Goal: Transaction & Acquisition: Purchase product/service

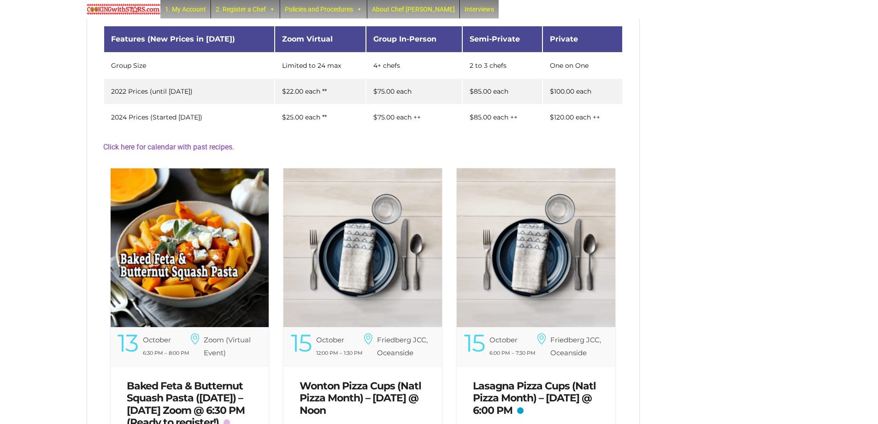
scroll to position [195, 0]
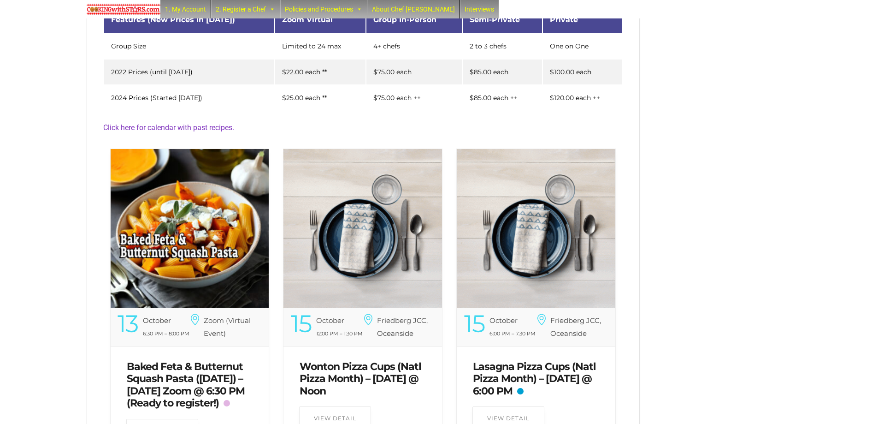
click at [212, 220] on img at bounding box center [190, 228] width 159 height 159
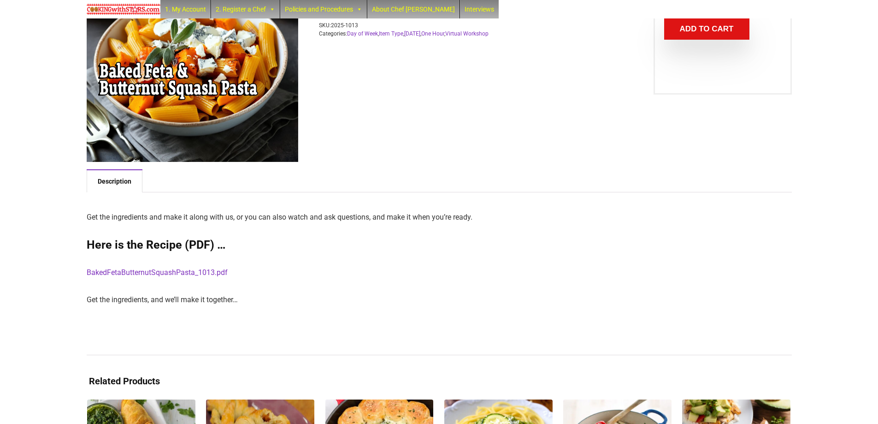
scroll to position [158, 0]
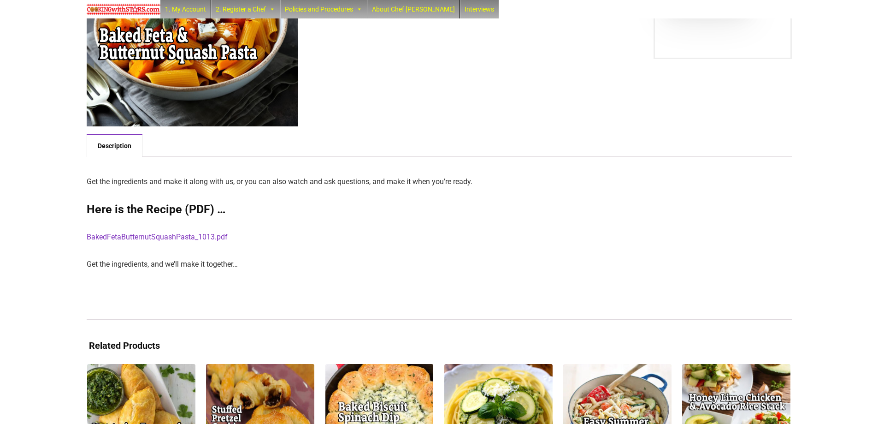
click at [173, 236] on link "BakedFetaButternutSquashPasta_1013.pdf" at bounding box center [157, 236] width 141 height 9
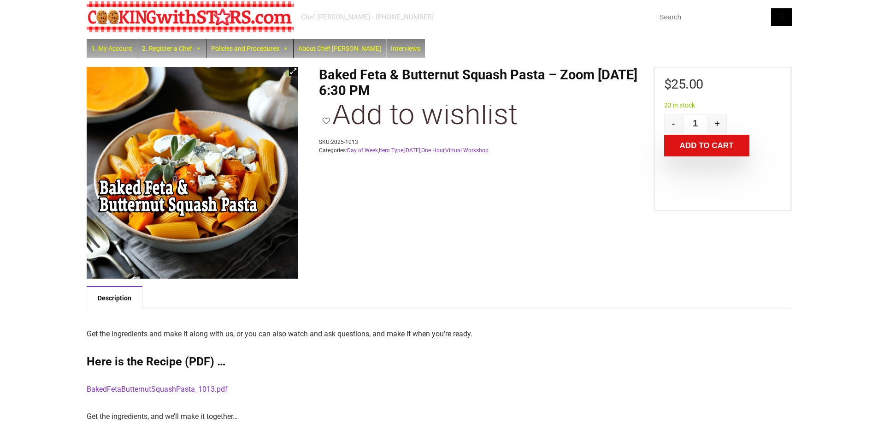
scroll to position [0, 0]
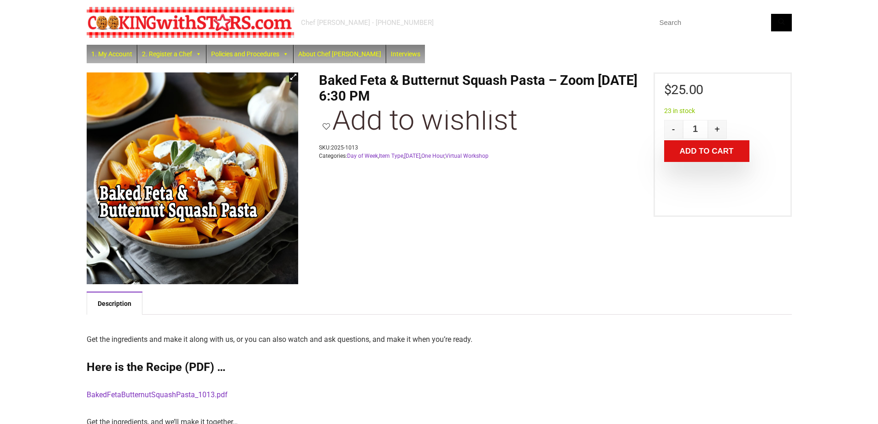
click at [686, 154] on button "Add to cart" at bounding box center [706, 151] width 85 height 22
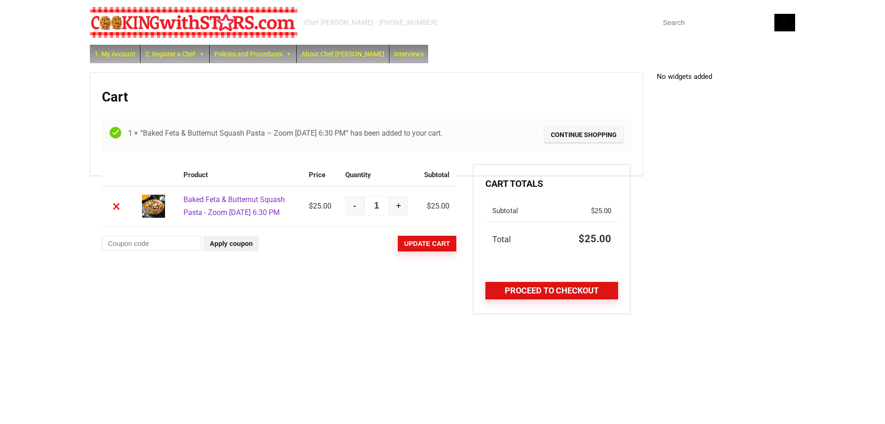
click at [550, 289] on link "Proceed to checkout" at bounding box center [551, 291] width 133 height 18
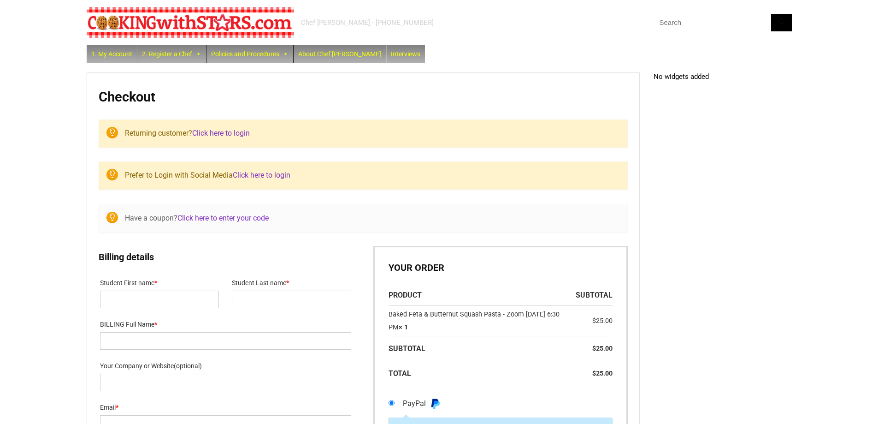
select select "NY"
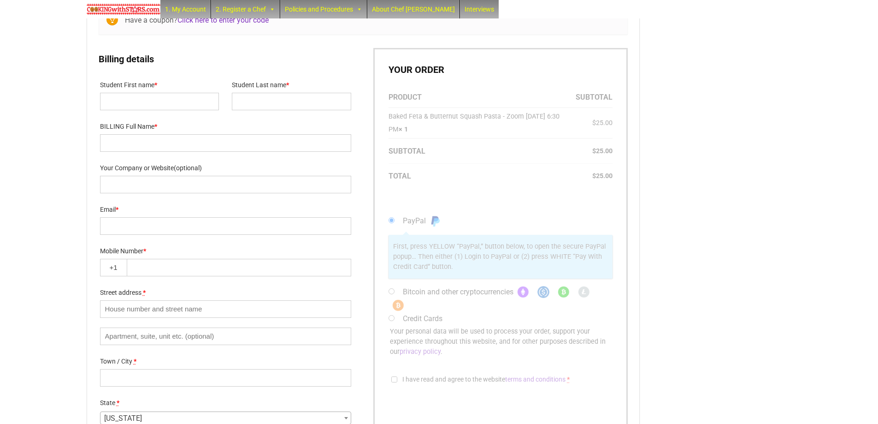
scroll to position [16, 0]
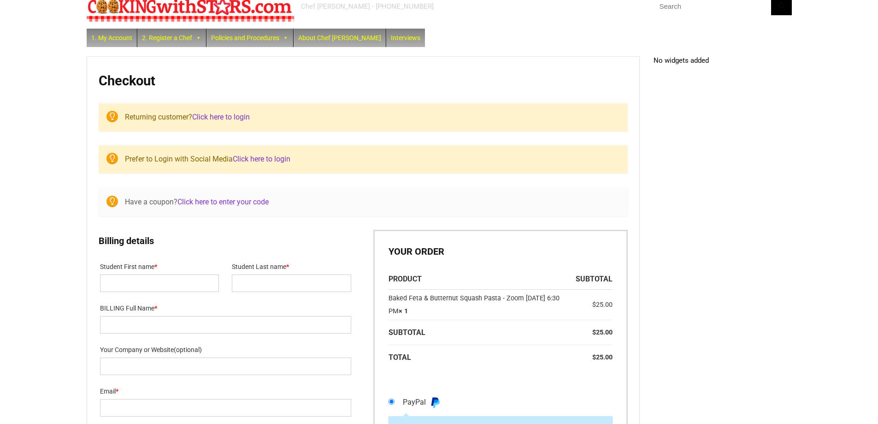
click at [216, 114] on link "Click here to login" at bounding box center [221, 116] width 58 height 9
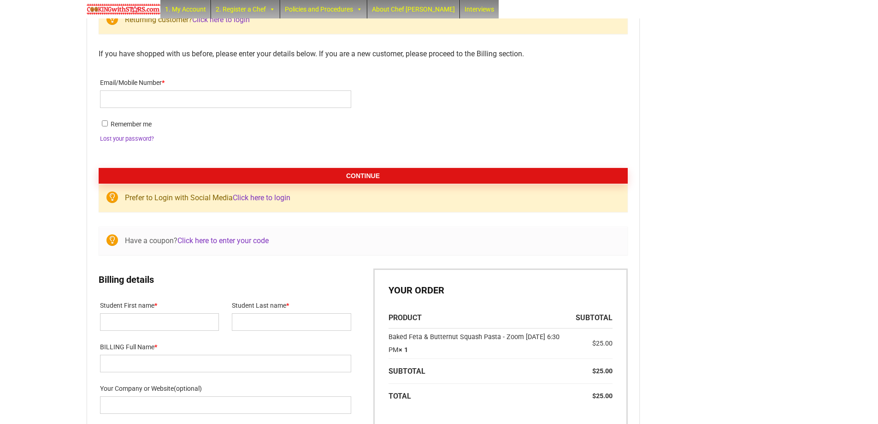
scroll to position [138, 0]
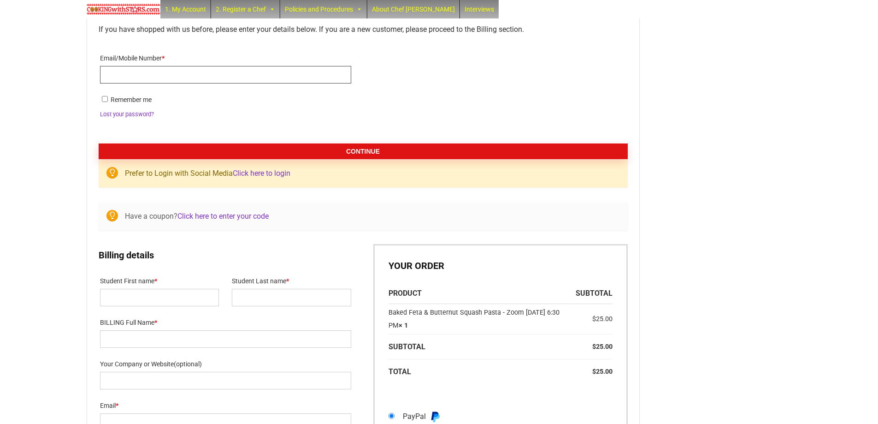
click at [227, 73] on input "Email/Mobile Number *" at bounding box center [225, 75] width 251 height 18
type input "andrewcrisanti1@gmail.com"
click at [357, 153] on button "Continue" at bounding box center [363, 151] width 529 height 16
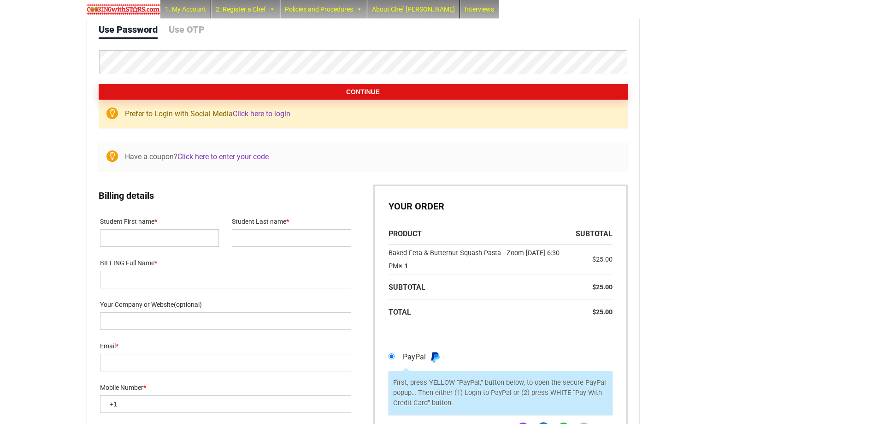
click at [363, 90] on button "Continue" at bounding box center [363, 92] width 529 height 16
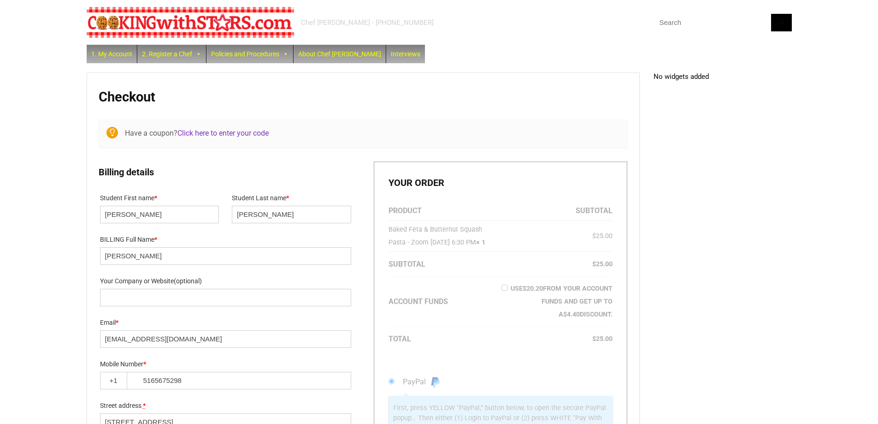
select select "NY"
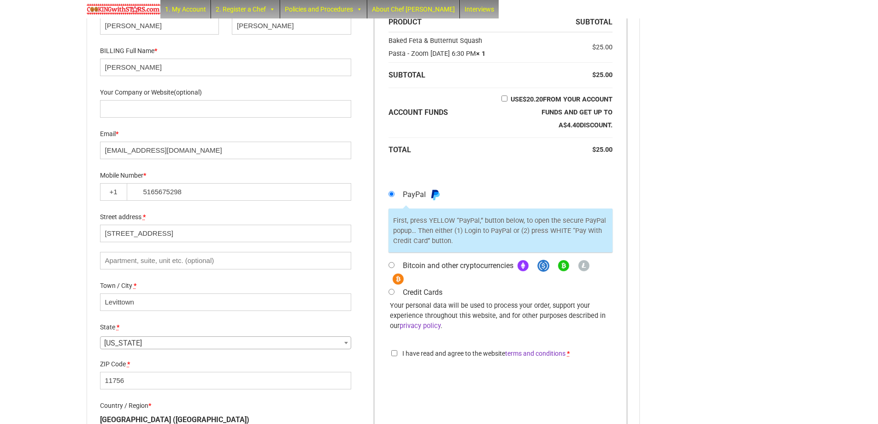
scroll to position [139, 0]
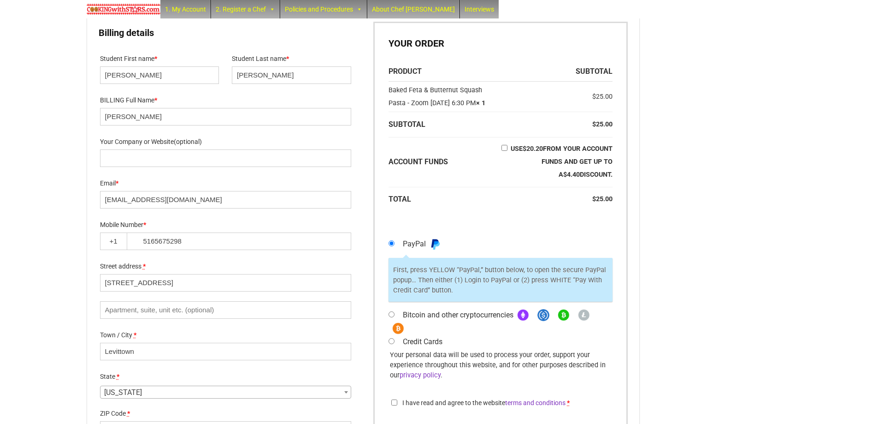
click at [507, 151] on input "Use $ 20.20 from your Account Funds and get up to a $ 4.40 discount." at bounding box center [505, 148] width 6 height 6
checkbox input "true"
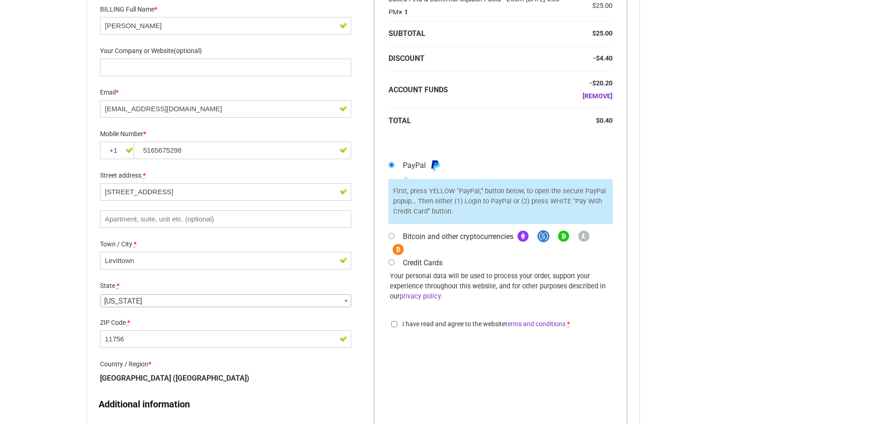
scroll to position [459, 0]
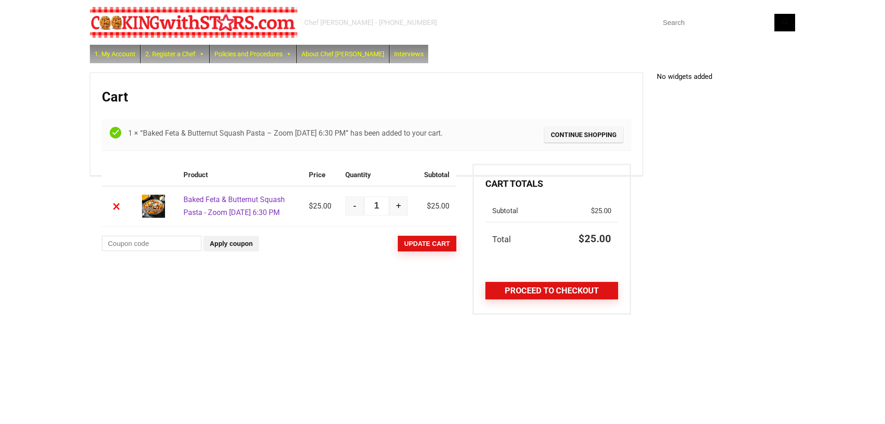
click at [355, 212] on button "-" at bounding box center [354, 205] width 19 height 19
type input "0"
click at [419, 251] on button "Update cart" at bounding box center [427, 244] width 59 height 16
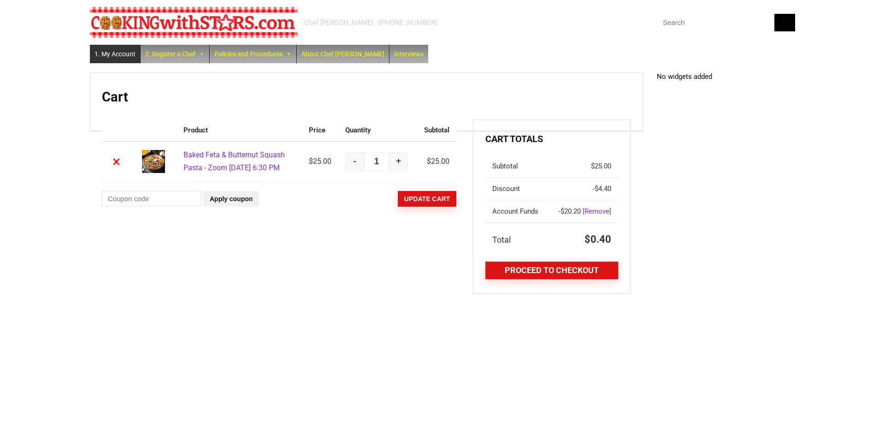
click at [129, 54] on link "1. My Account" at bounding box center [115, 54] width 50 height 18
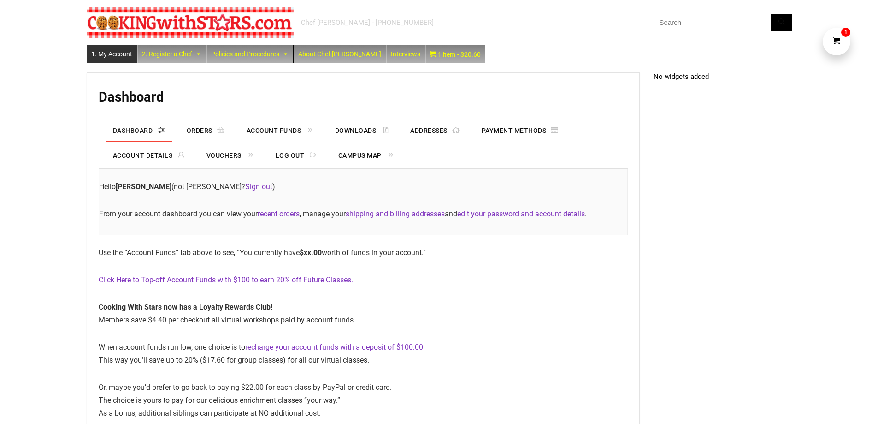
click at [219, 280] on link "Click Here to Top-off Account Funds with $100 to earn 20% off Future Classes." at bounding box center [226, 279] width 254 height 9
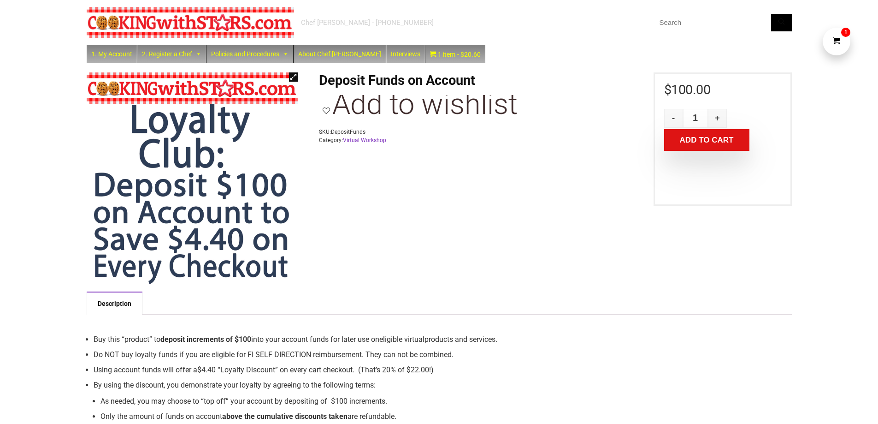
click at [706, 142] on button "Add to cart" at bounding box center [706, 140] width 85 height 22
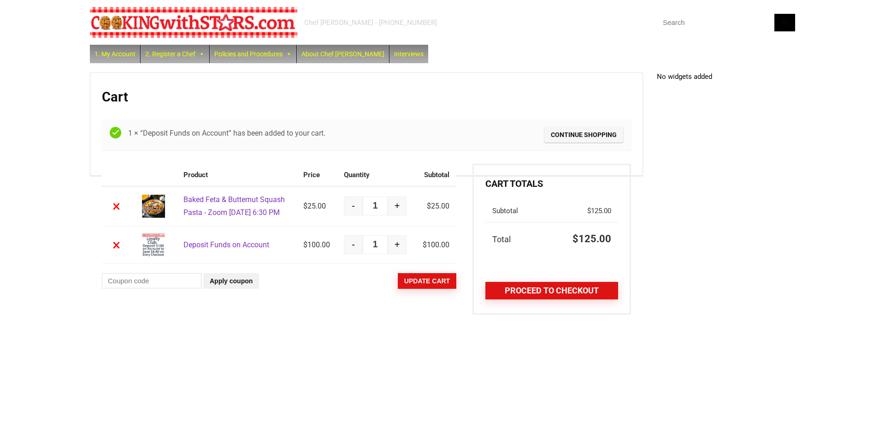
click at [349, 212] on button "-" at bounding box center [353, 205] width 19 height 19
type input "0"
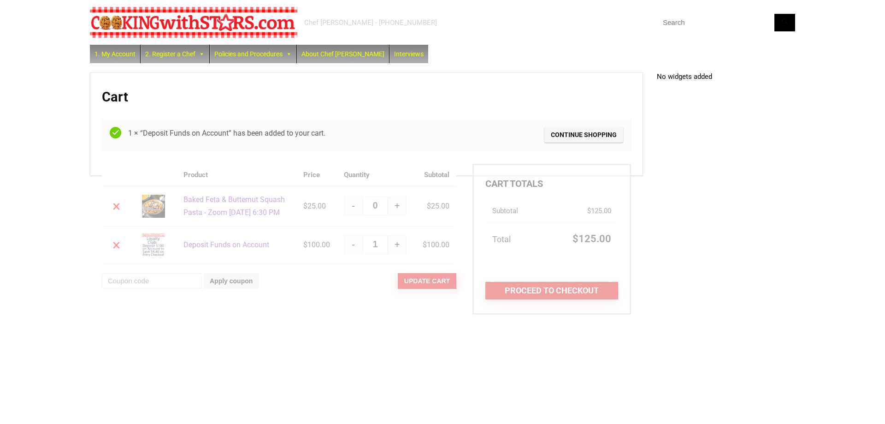
click at [119, 215] on div at bounding box center [279, 236] width 354 height 145
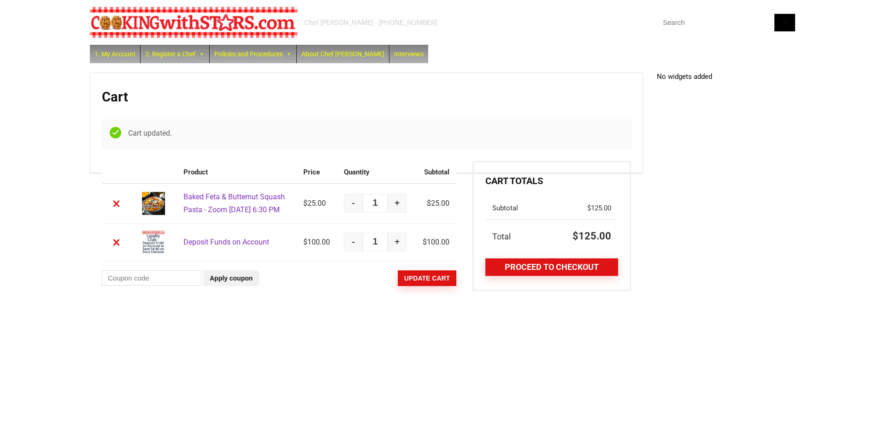
click at [118, 211] on link "×" at bounding box center [116, 203] width 15 height 15
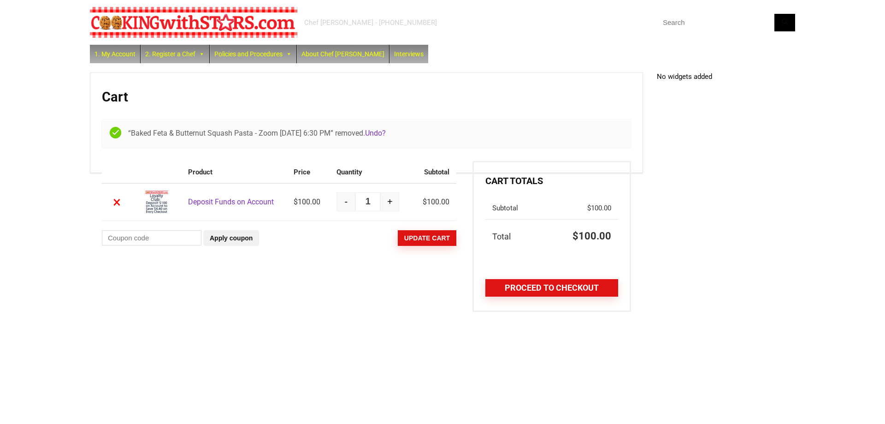
click at [540, 289] on link "Proceed to checkout" at bounding box center [551, 288] width 133 height 18
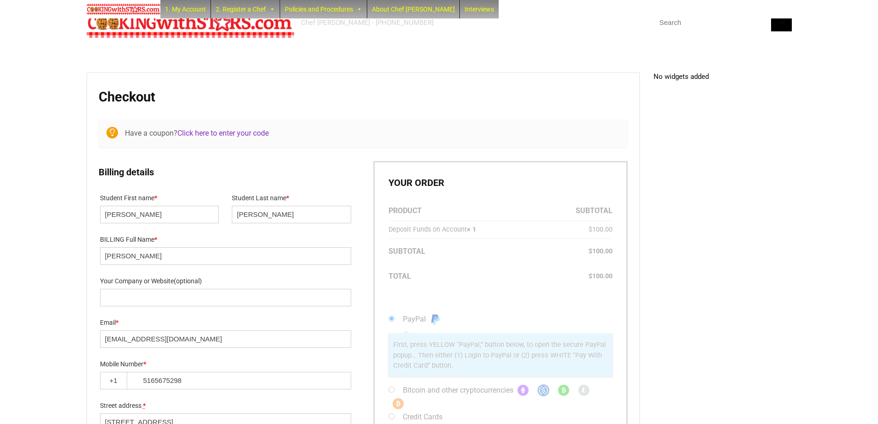
select select "NY"
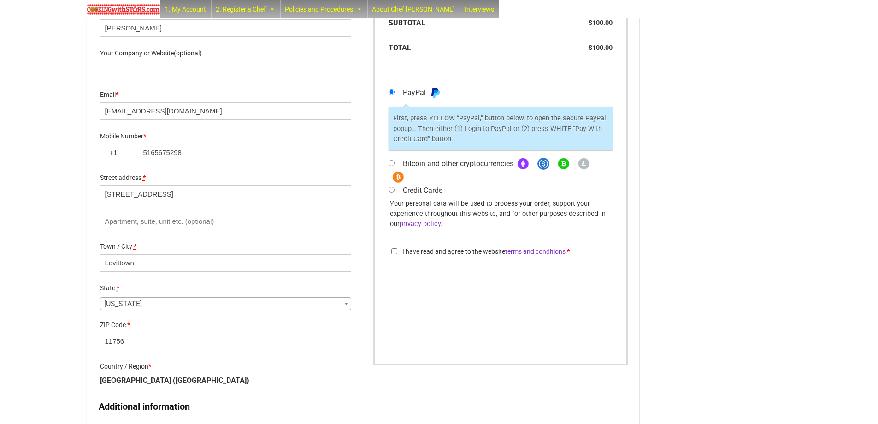
scroll to position [222, 0]
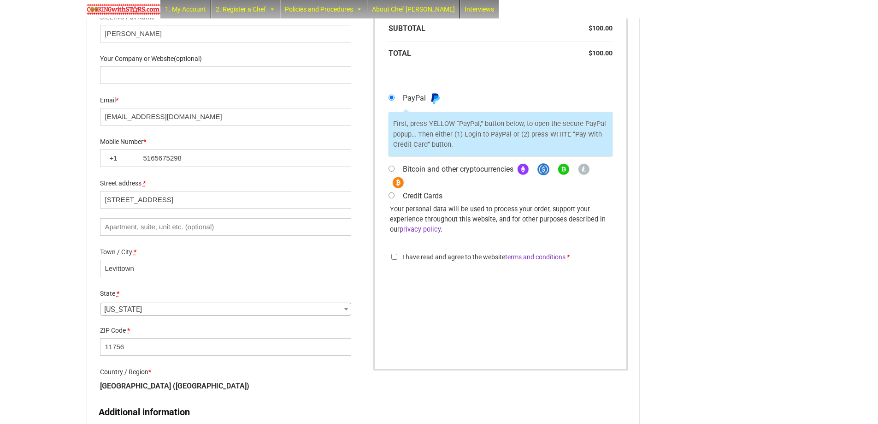
click at [391, 195] on input "Credit Cards" at bounding box center [392, 195] width 6 height 6
radio input "true"
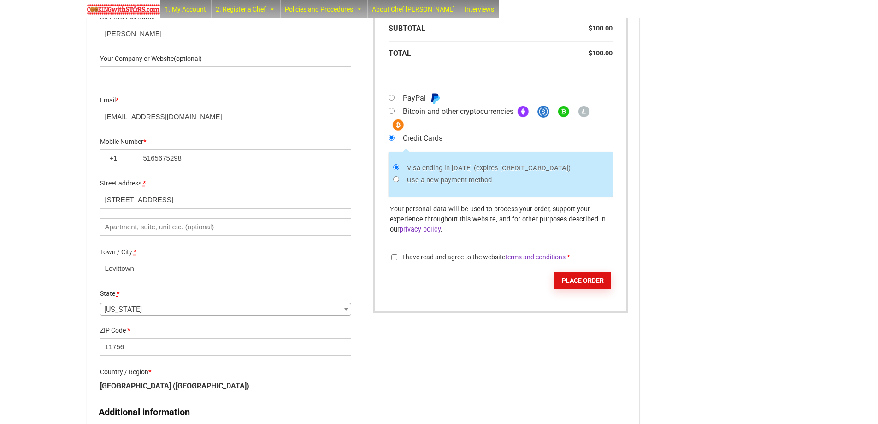
click at [395, 257] on input "I have read and agree to the website terms and conditions *" at bounding box center [394, 257] width 6 height 6
checkbox input "true"
click at [593, 281] on button "Place order" at bounding box center [583, 280] width 57 height 18
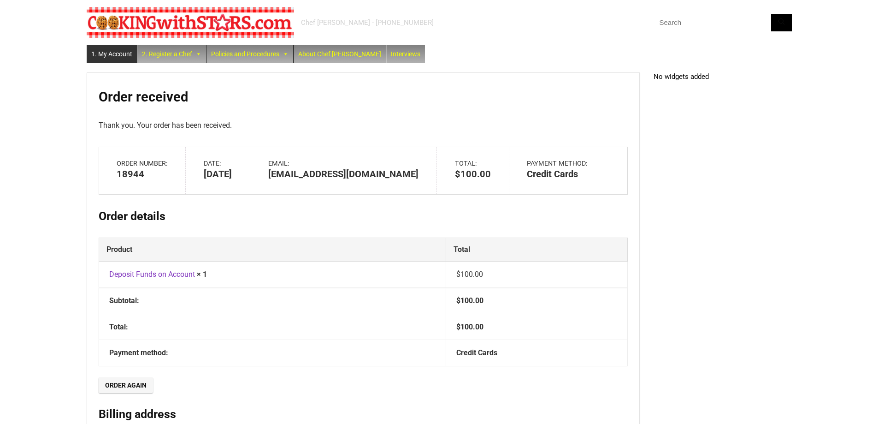
click at [117, 48] on link "1. My Account" at bounding box center [112, 54] width 50 height 18
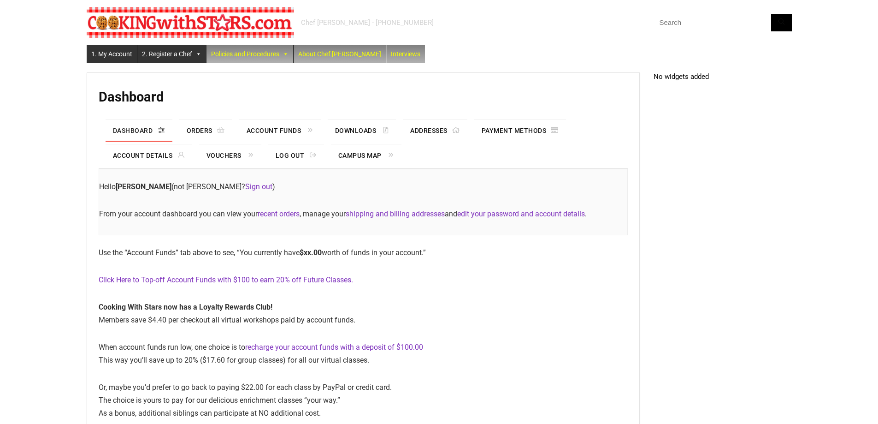
click at [178, 56] on link "2. Register a Chef" at bounding box center [171, 54] width 69 height 18
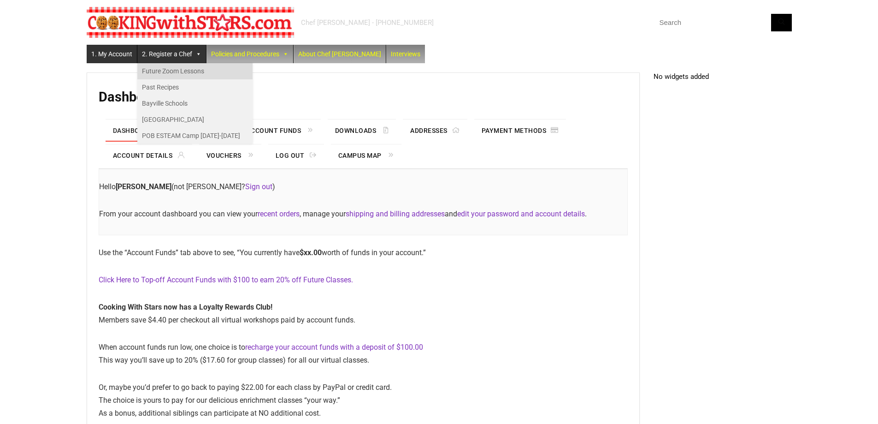
click at [173, 68] on link "Future Zoom Lessons" at bounding box center [194, 71] width 115 height 16
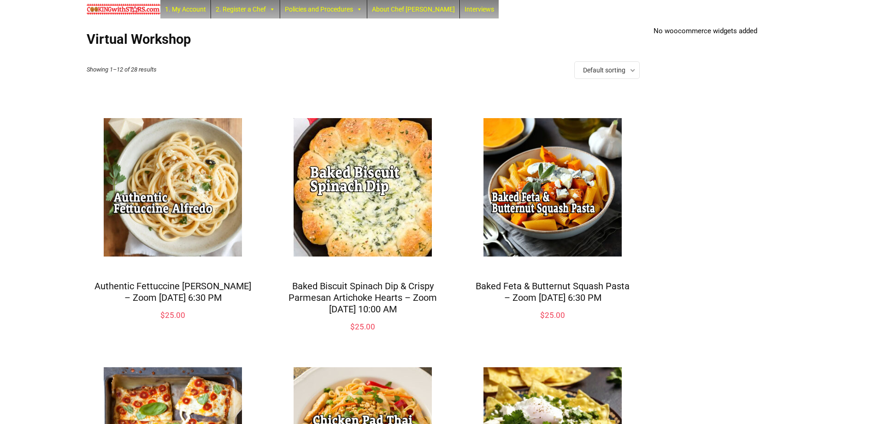
scroll to position [19, 0]
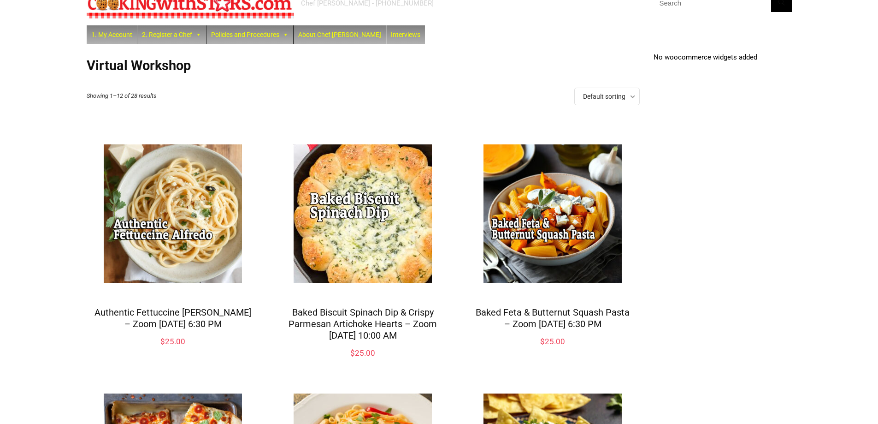
click at [573, 266] on img at bounding box center [553, 214] width 172 height 172
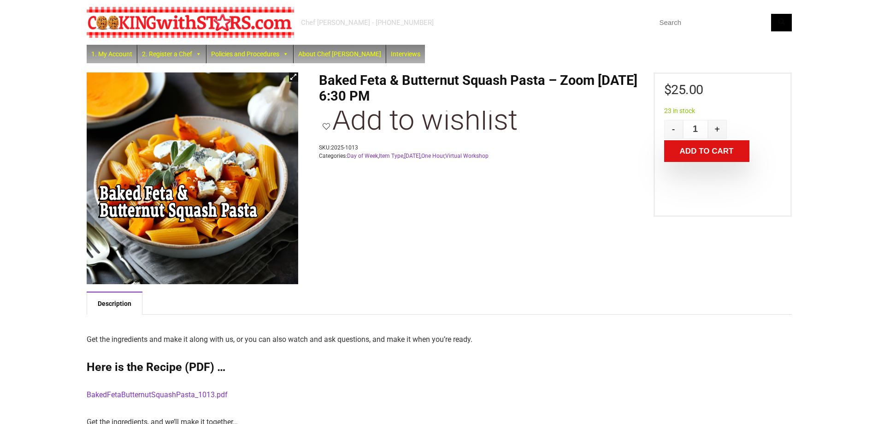
click at [690, 147] on button "Add to cart" at bounding box center [706, 151] width 85 height 22
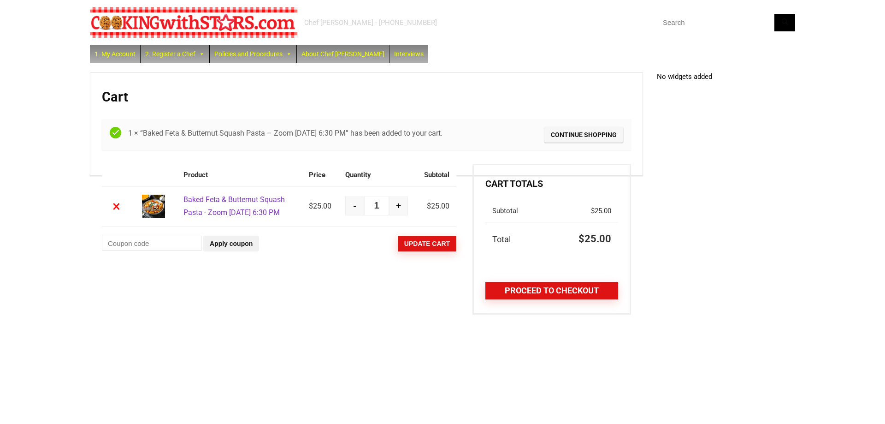
click at [521, 294] on link "Proceed to checkout" at bounding box center [551, 291] width 133 height 18
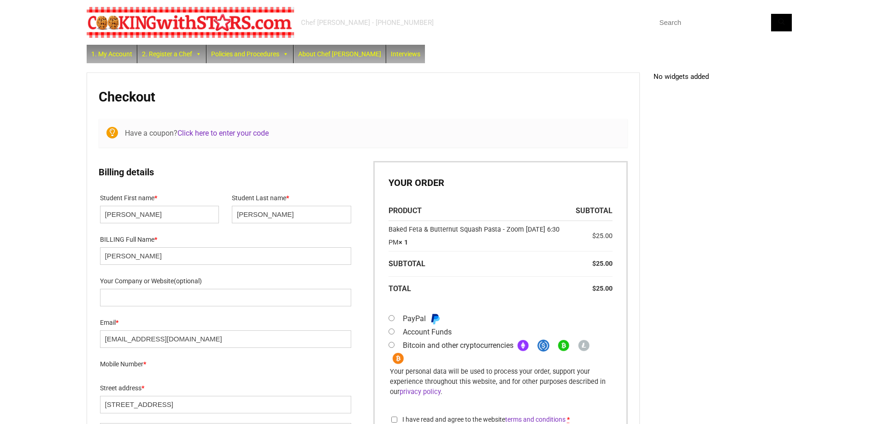
select select "NY"
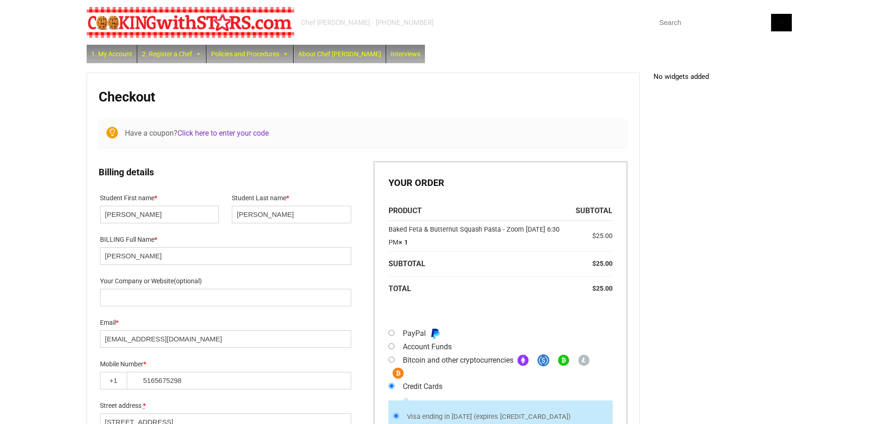
click at [392, 346] on input "Account Funds" at bounding box center [392, 346] width 6 height 6
radio input "true"
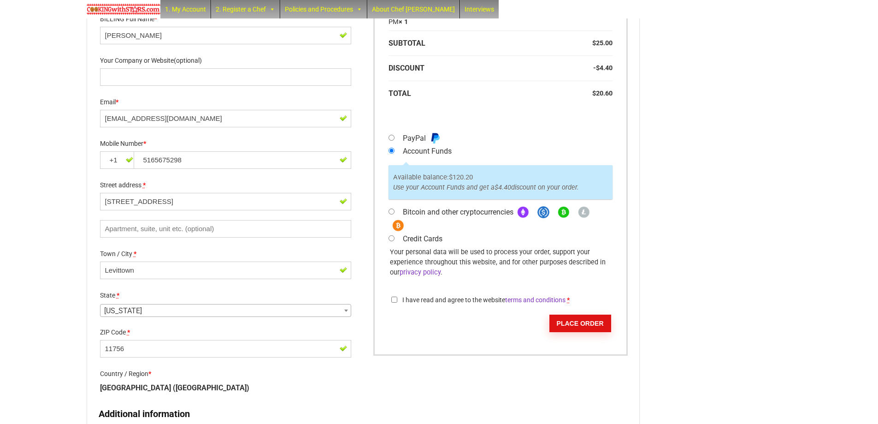
scroll to position [270, 0]
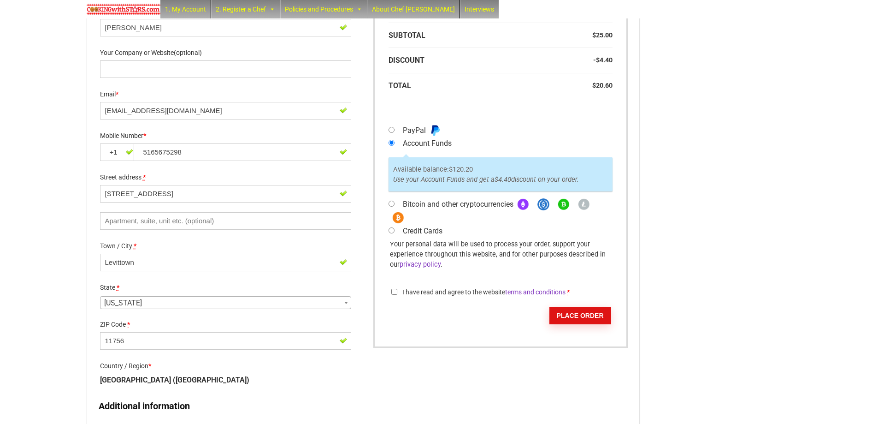
click at [395, 292] on input "I have read and agree to the website terms and conditions *" at bounding box center [394, 292] width 6 height 6
checkbox input "true"
click at [577, 317] on button "Place order" at bounding box center [580, 316] width 62 height 18
